Goal: Information Seeking & Learning: Learn about a topic

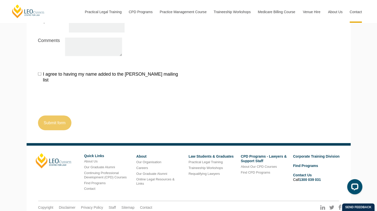
scroll to position [589, 0]
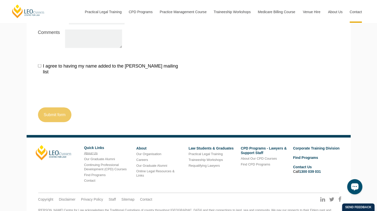
click at [92, 151] on link "About Us" at bounding box center [90, 153] width 13 height 4
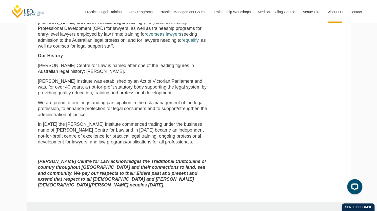
scroll to position [52, 0]
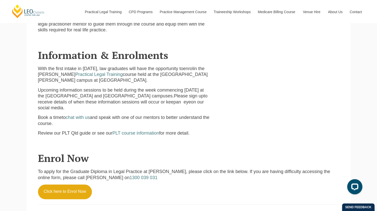
scroll to position [249, 0]
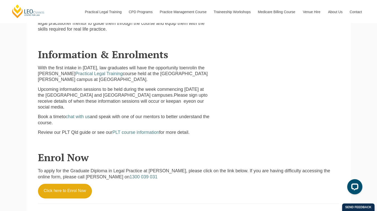
click at [105, 71] on link "Practical Legal Training" at bounding box center [98, 73] width 47 height 5
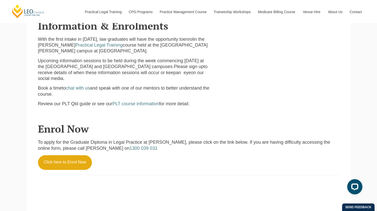
scroll to position [253, 0]
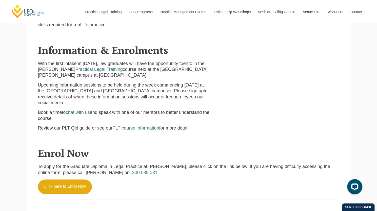
click at [141, 125] on span "PLT course information" at bounding box center [135, 127] width 47 height 5
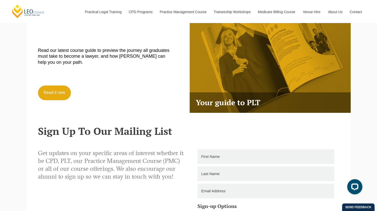
scroll to position [955, 0]
